Goal: Task Accomplishment & Management: Use online tool/utility

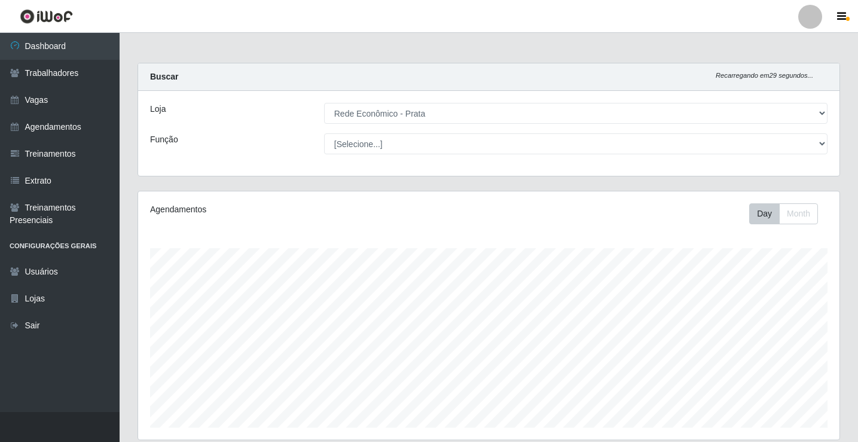
select select "192"
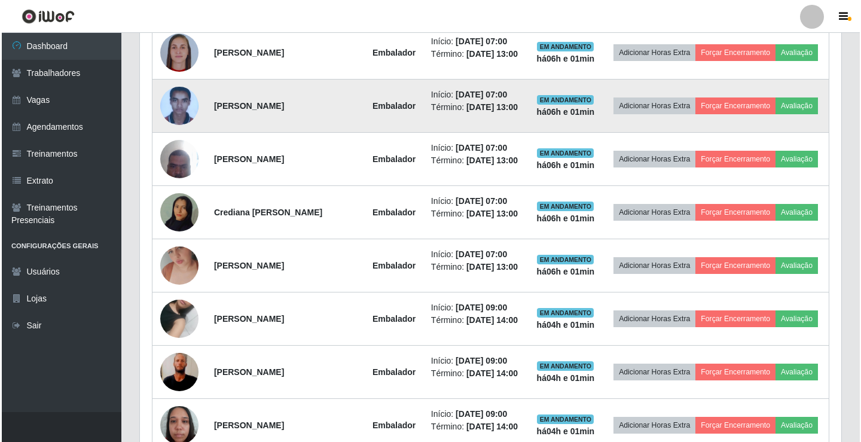
scroll to position [248, 702]
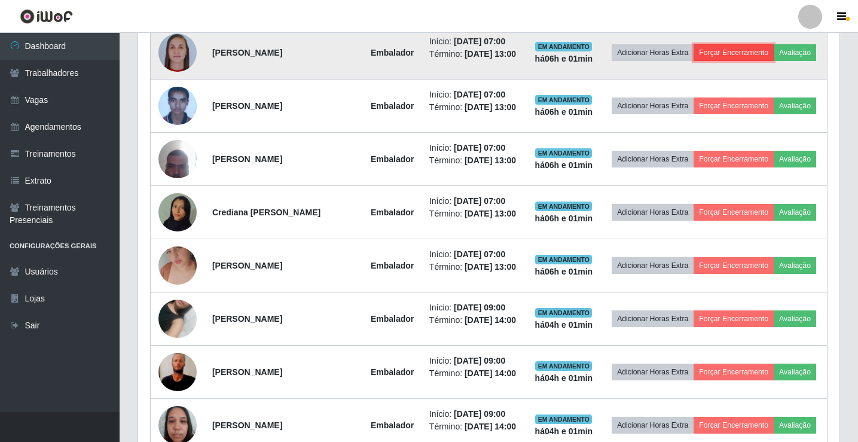
click at [755, 44] on button "Forçar Encerramento" at bounding box center [734, 52] width 80 height 17
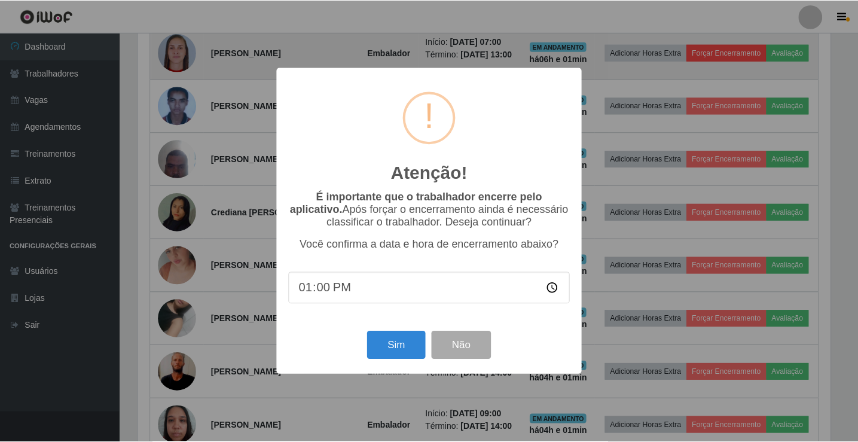
scroll to position [248, 696]
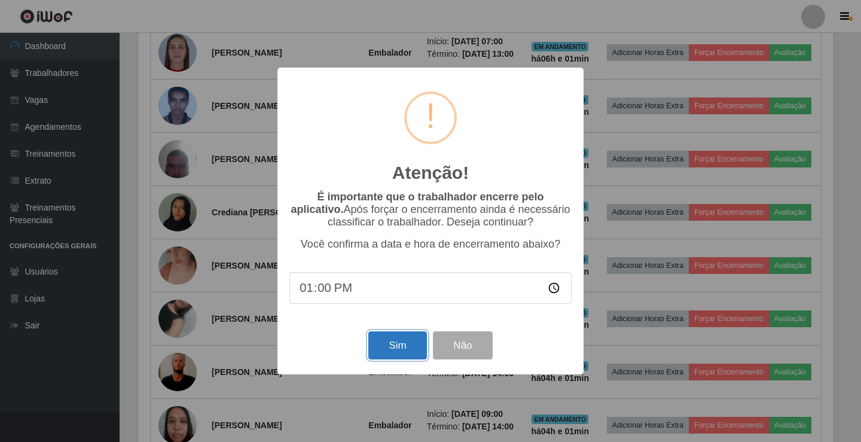
click at [378, 351] on button "Sim" at bounding box center [397, 345] width 58 height 28
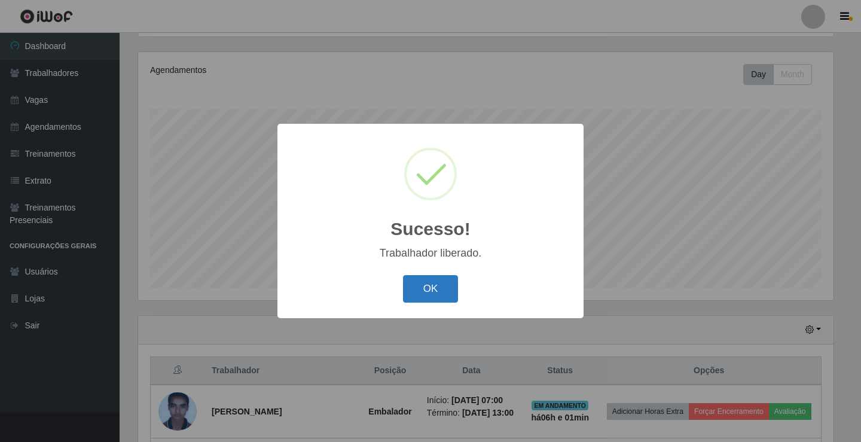
click at [427, 300] on button "OK" at bounding box center [431, 289] width 56 height 28
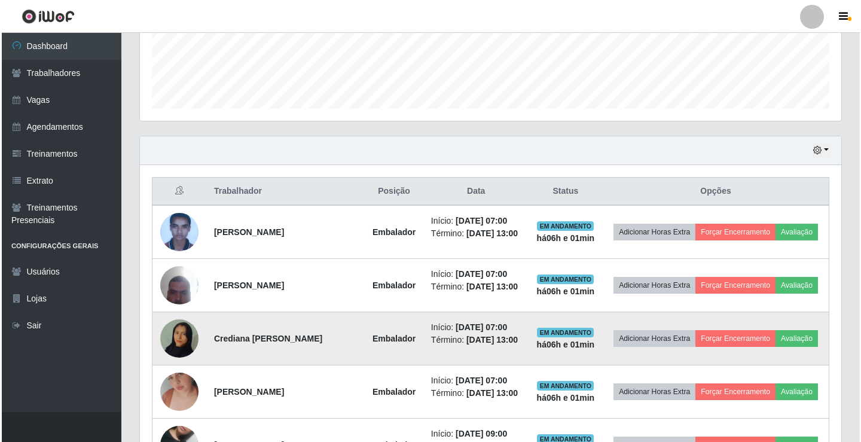
scroll to position [379, 0]
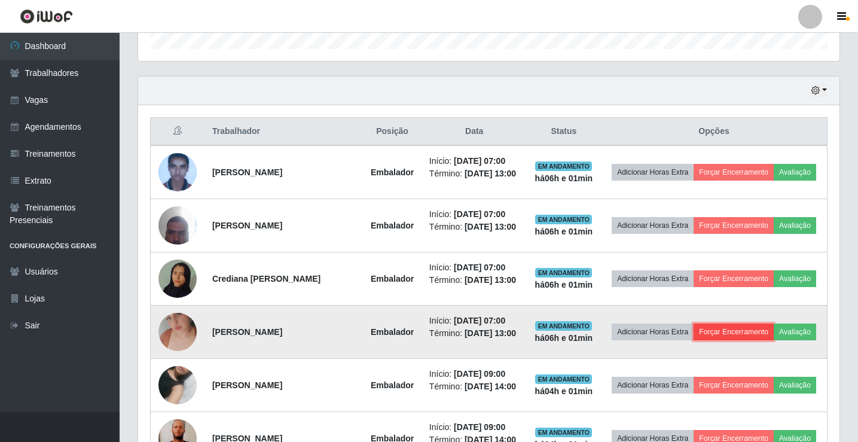
click at [758, 340] on button "Forçar Encerramento" at bounding box center [734, 332] width 80 height 17
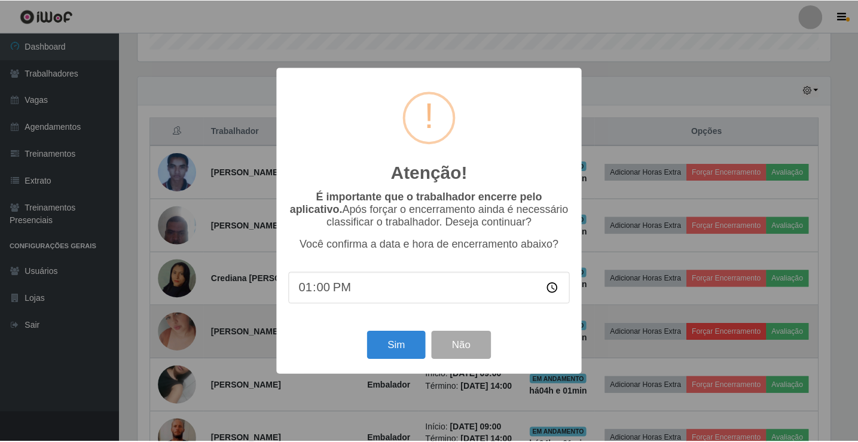
scroll to position [248, 696]
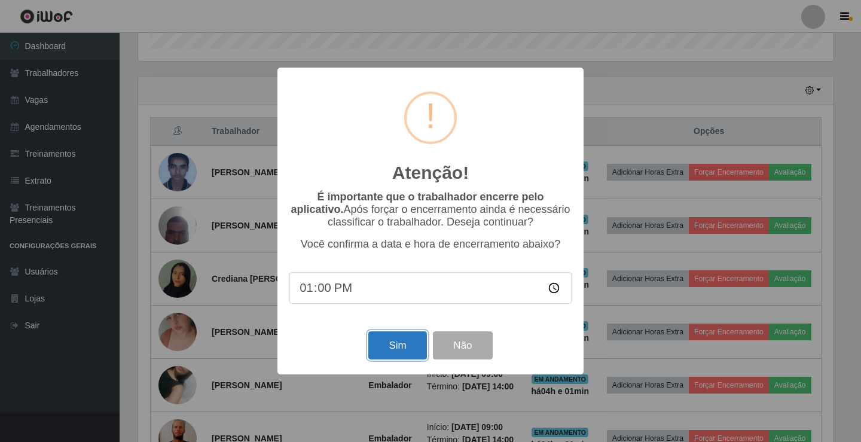
click at [385, 351] on button "Sim" at bounding box center [397, 345] width 58 height 28
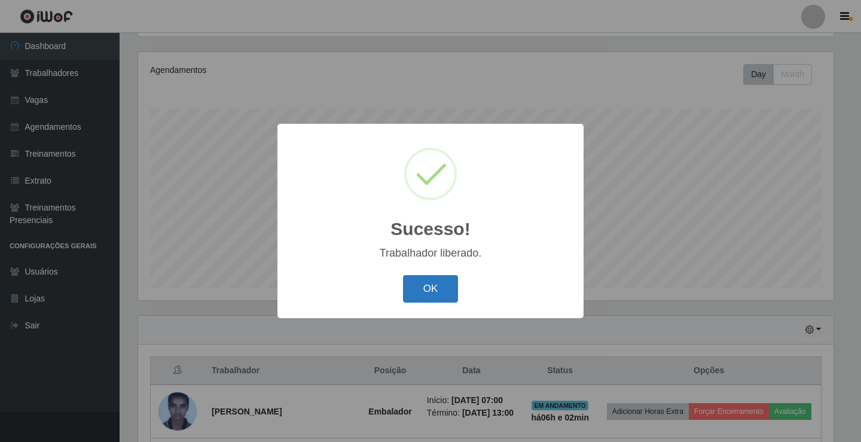
click at [424, 301] on button "OK" at bounding box center [431, 289] width 56 height 28
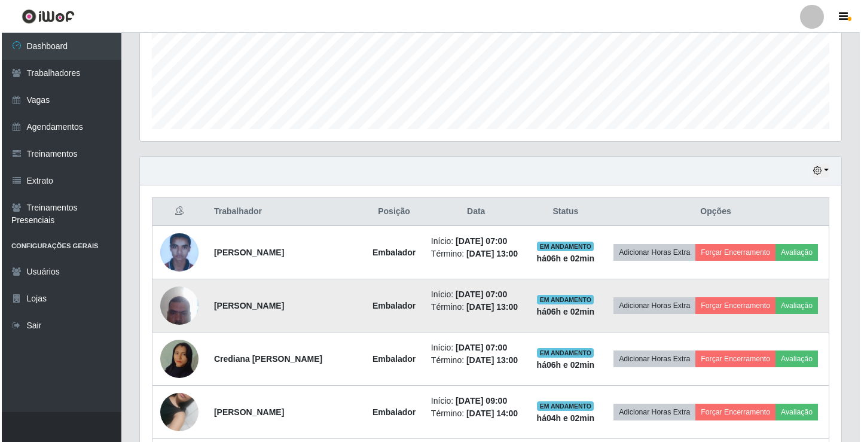
scroll to position [319, 0]
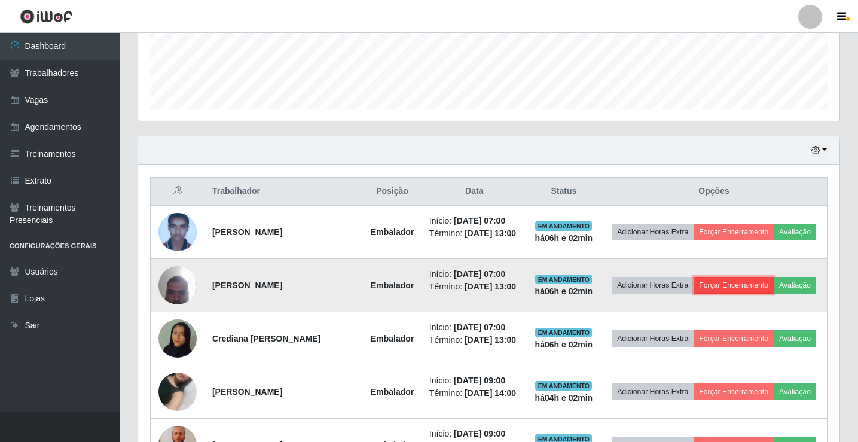
click at [763, 289] on button "Forçar Encerramento" at bounding box center [734, 285] width 80 height 17
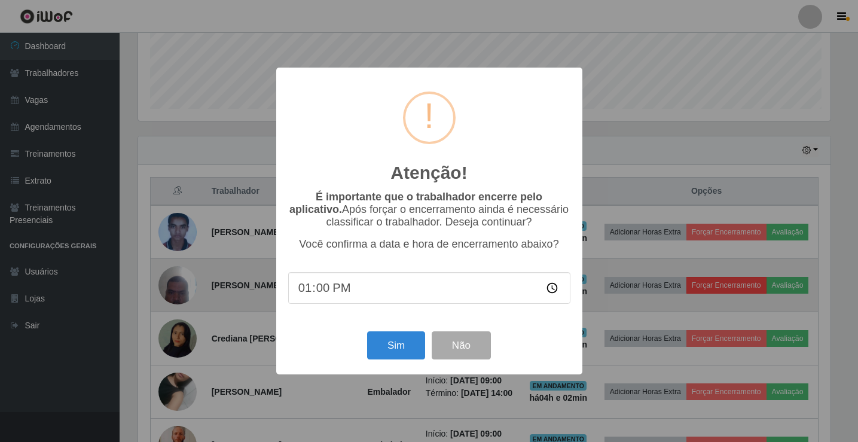
scroll to position [248, 696]
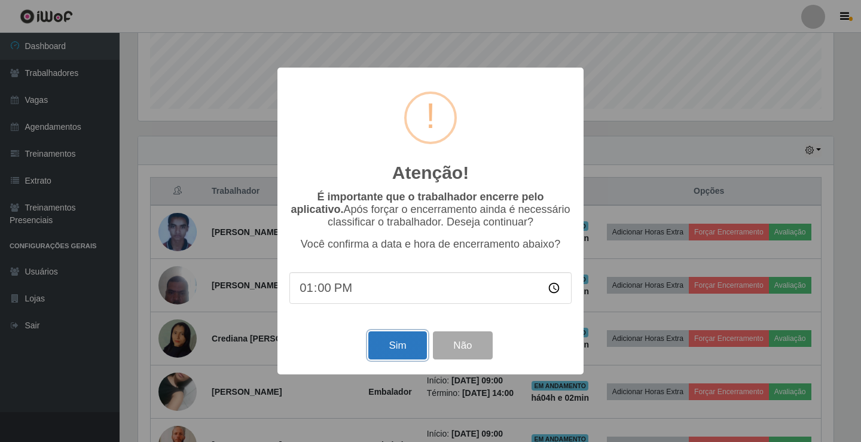
click at [392, 338] on button "Sim" at bounding box center [397, 345] width 58 height 28
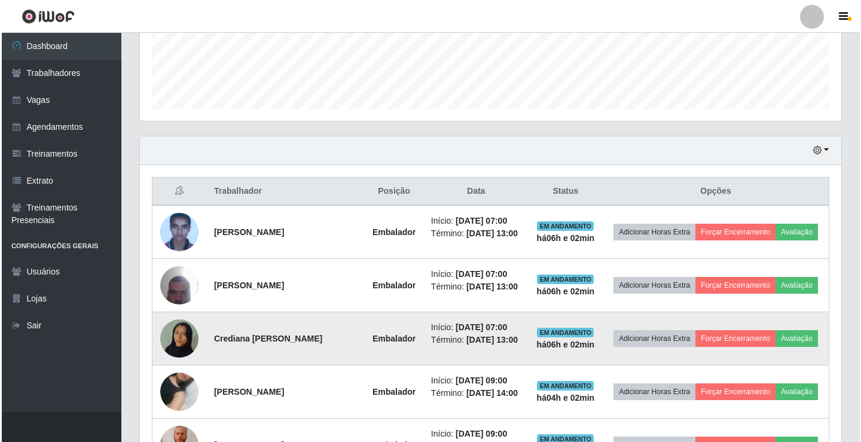
scroll to position [0, 0]
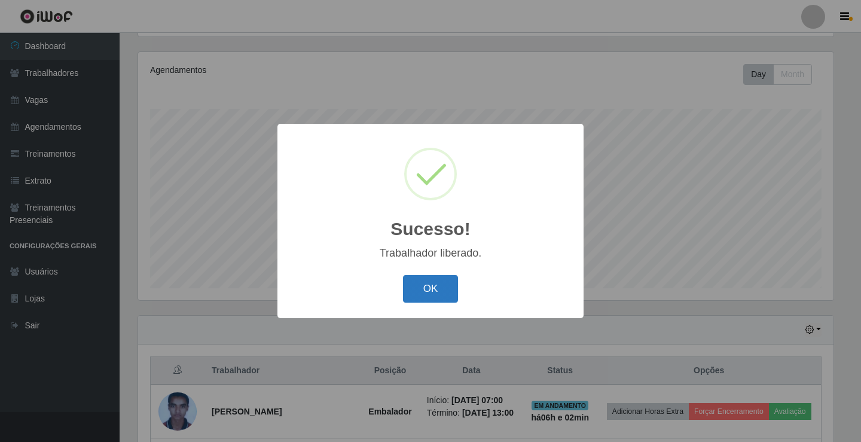
click at [426, 293] on button "OK" at bounding box center [431, 289] width 56 height 28
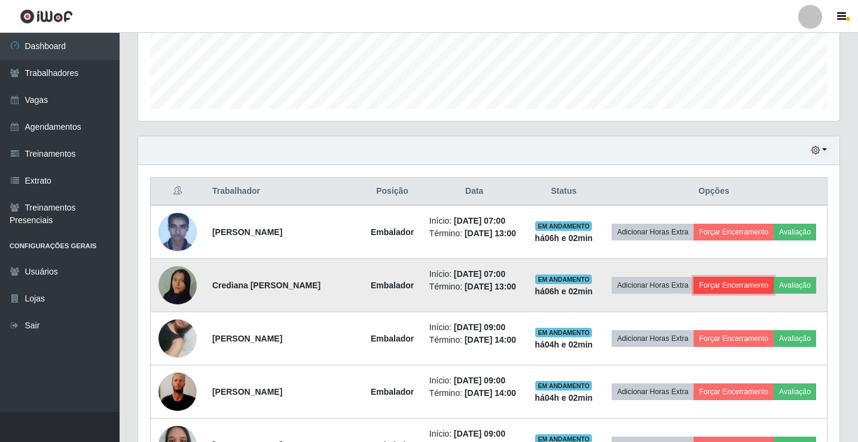
click at [769, 292] on button "Forçar Encerramento" at bounding box center [734, 285] width 80 height 17
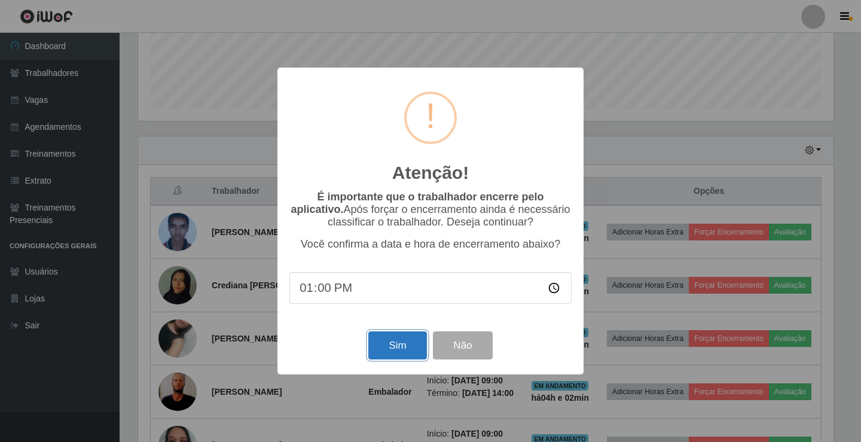
click at [382, 352] on button "Sim" at bounding box center [397, 345] width 58 height 28
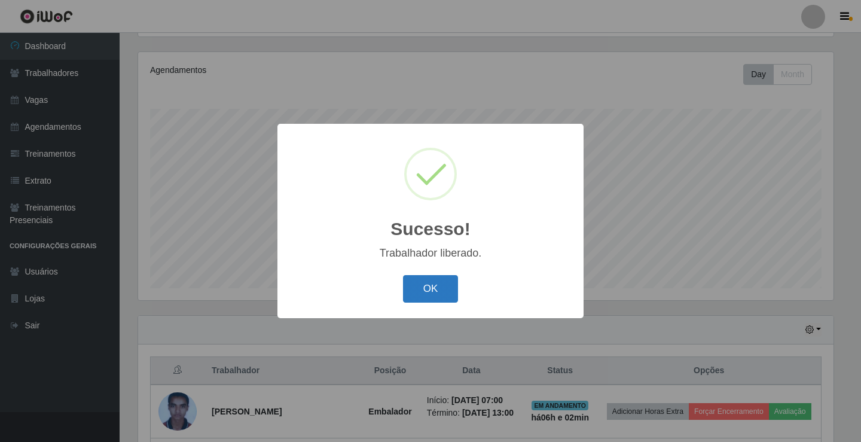
click at [415, 288] on button "OK" at bounding box center [431, 289] width 56 height 28
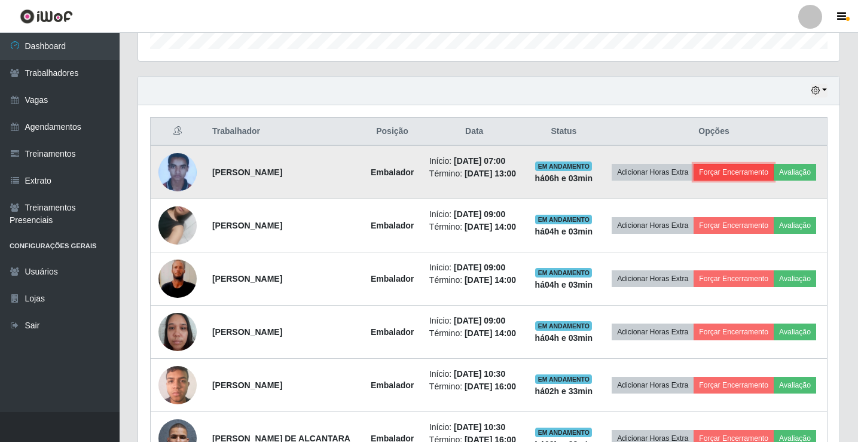
click at [751, 167] on button "Forçar Encerramento" at bounding box center [734, 172] width 80 height 17
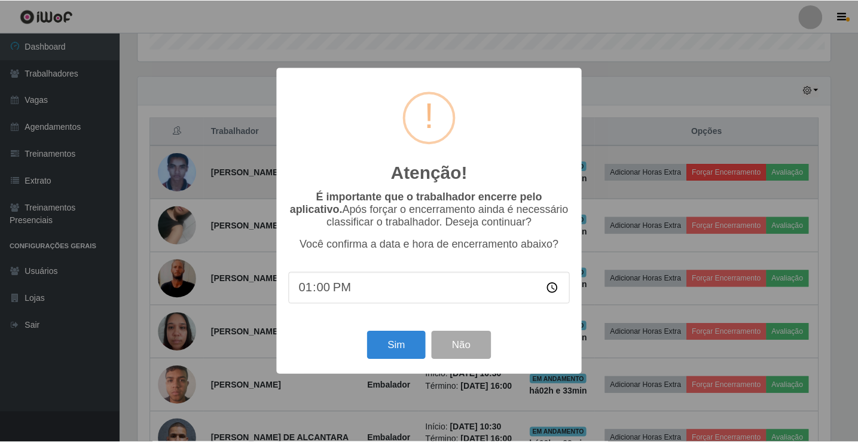
scroll to position [248, 696]
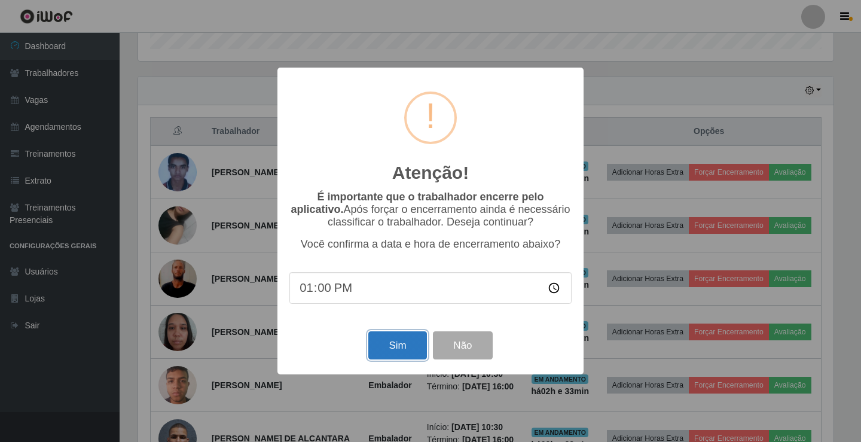
click at [380, 349] on button "Sim" at bounding box center [397, 345] width 58 height 28
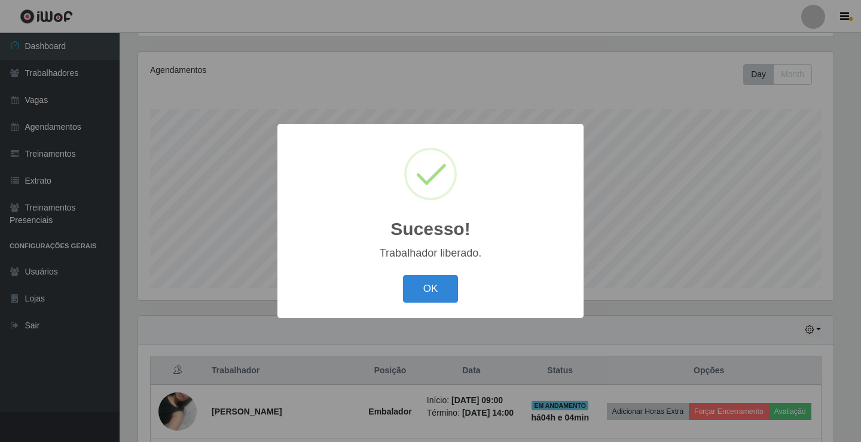
click at [403, 275] on button "OK" at bounding box center [431, 289] width 56 height 28
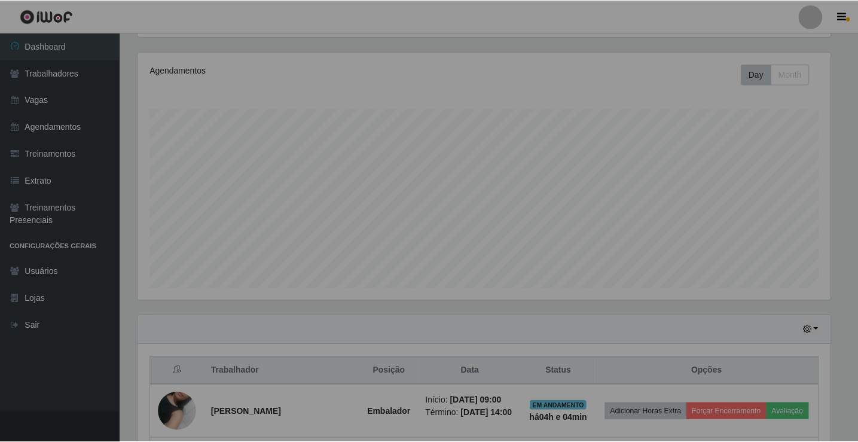
scroll to position [248, 702]
